Goal: Information Seeking & Learning: Learn about a topic

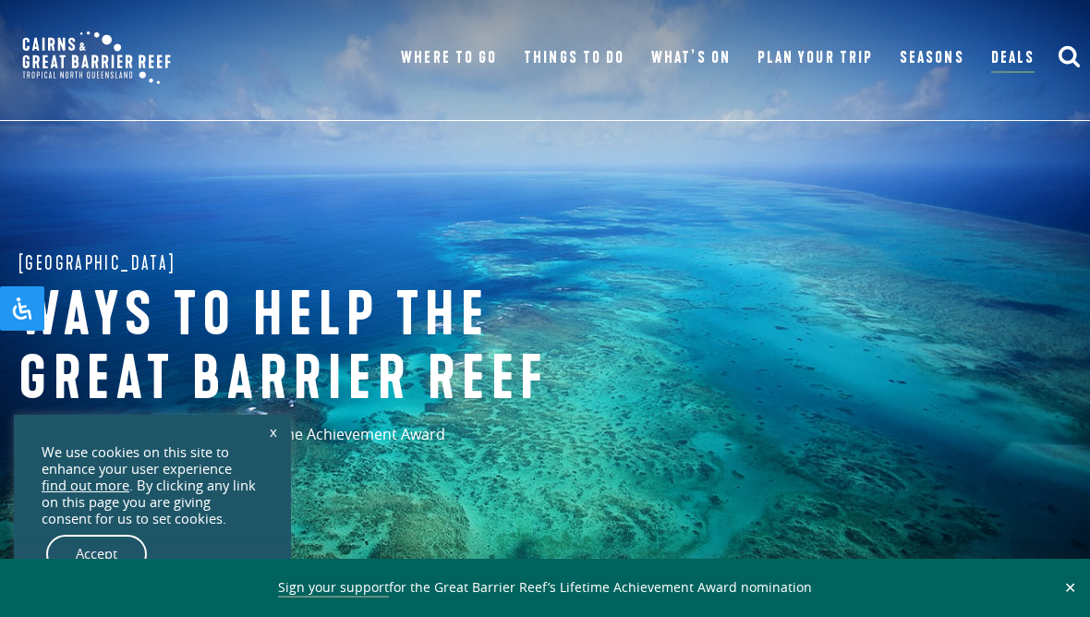
click at [52, 22] on img at bounding box center [96, 57] width 175 height 79
click at [1059, 447] on div "Great Barrier Reef Ways to help the great barrier reef Support the Great Barrie…" at bounding box center [545, 369] width 1090 height 739
click at [1084, 607] on div "Sign your support for the Great Barrier Reef’s Lifetime Achievement Award nomin…" at bounding box center [545, 588] width 1090 height 40
click at [1080, 596] on button "✕" at bounding box center [1070, 587] width 21 height 17
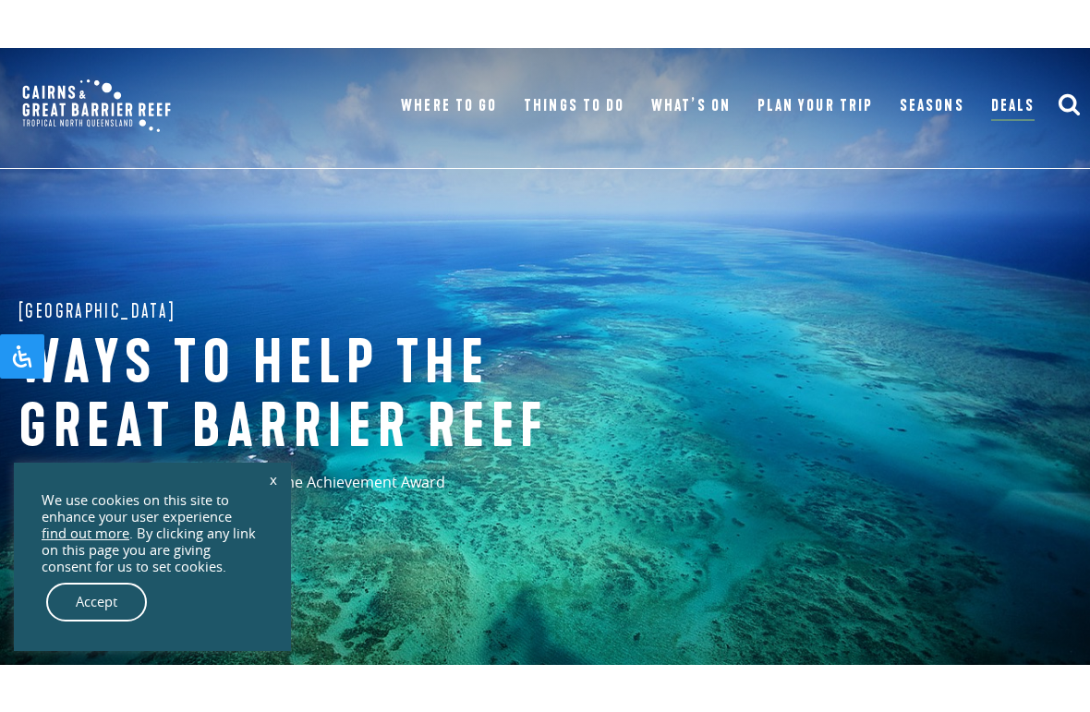
scroll to position [4, 0]
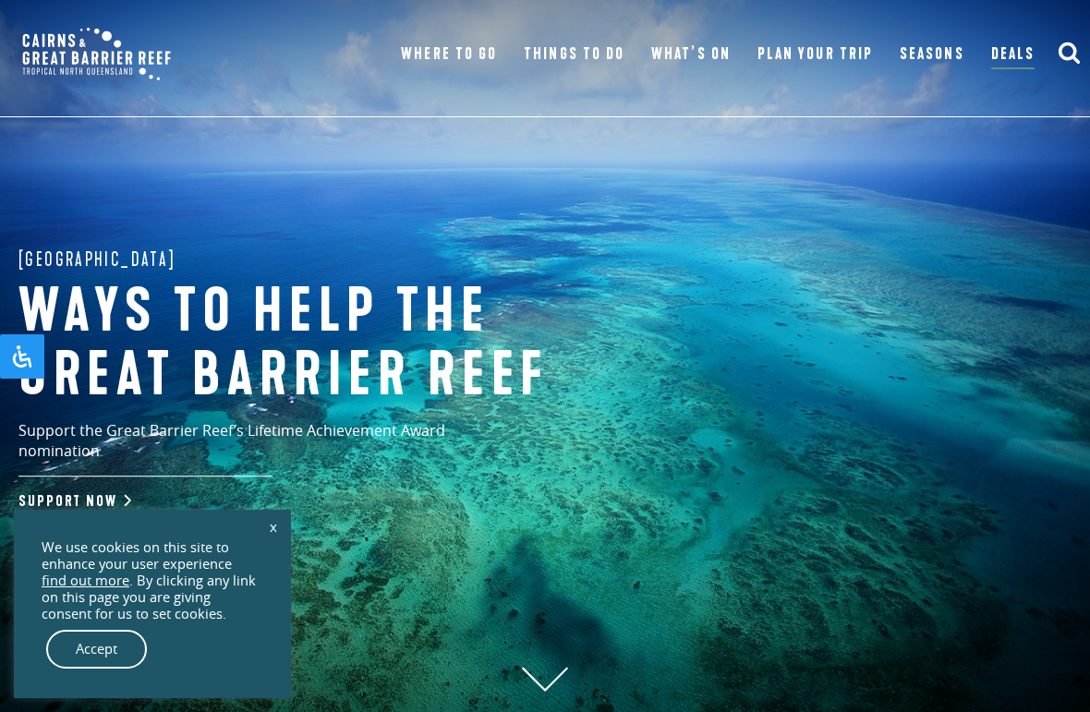
click at [867, 433] on div "Great Barrier Reef Ways to help the great barrier reef Support the Great Barrie…" at bounding box center [545, 365] width 1090 height 739
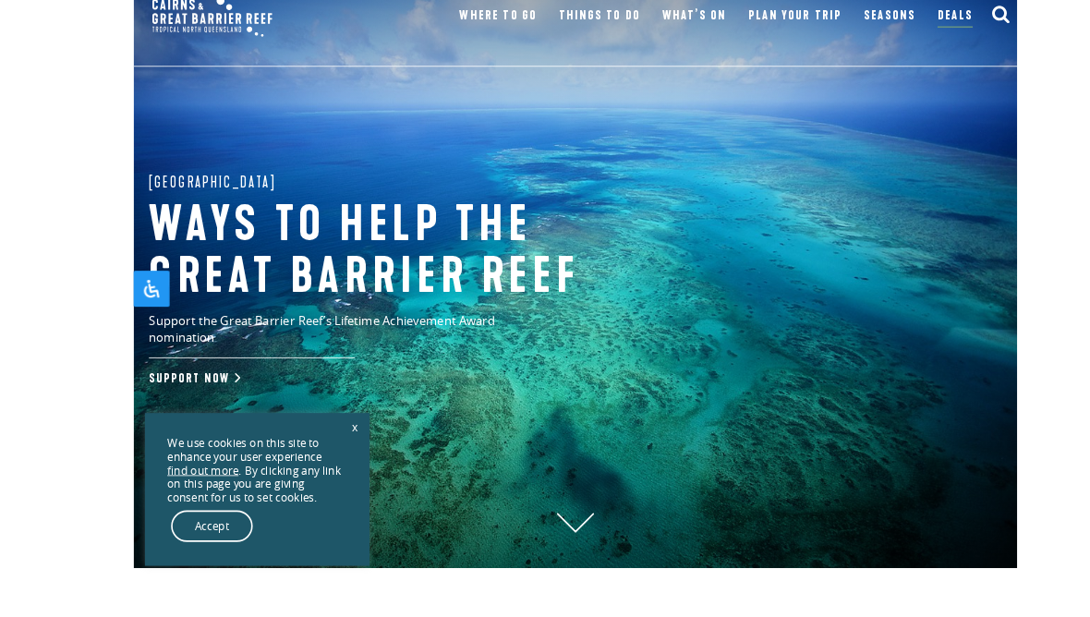
scroll to position [0, 0]
